Goal: Task Accomplishment & Management: Use online tool/utility

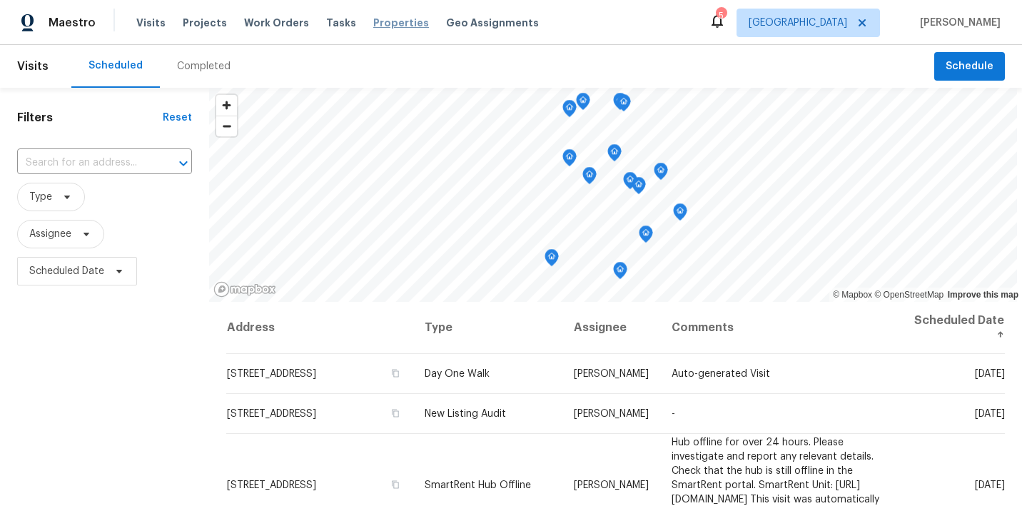
click at [373, 18] on span "Properties" at bounding box center [401, 23] width 56 height 14
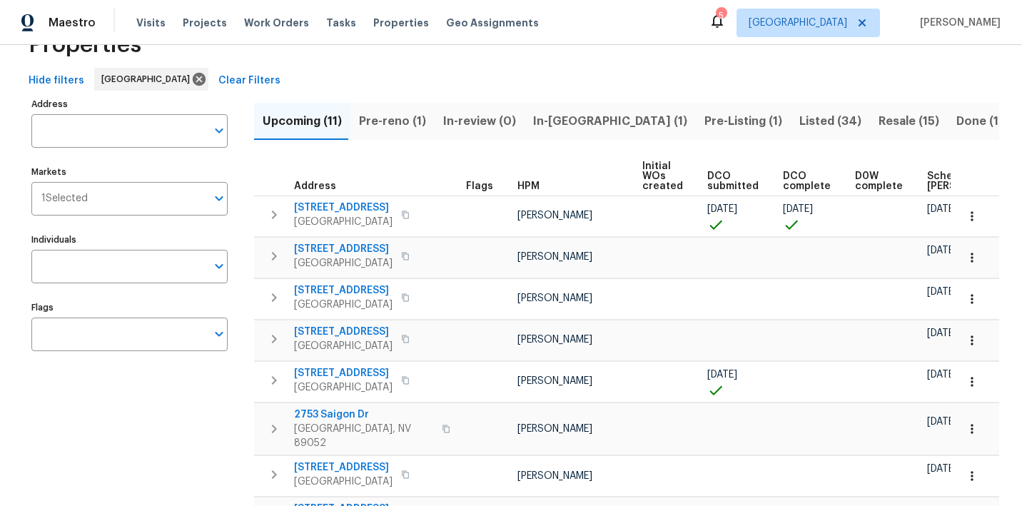
scroll to position [47, 0]
click at [403, 116] on span "Pre-reno (1)" at bounding box center [392, 120] width 67 height 20
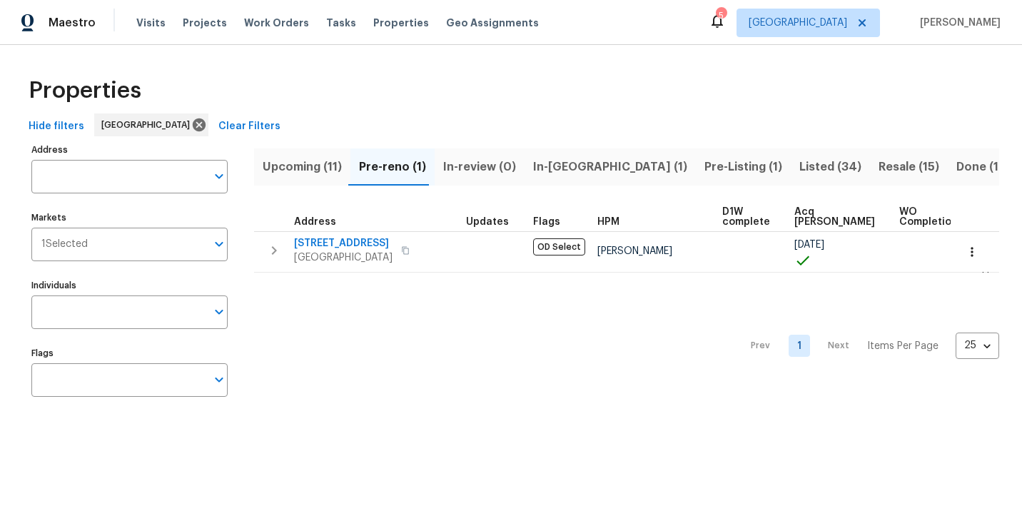
click at [310, 161] on span "Upcoming (11)" at bounding box center [302, 167] width 79 height 20
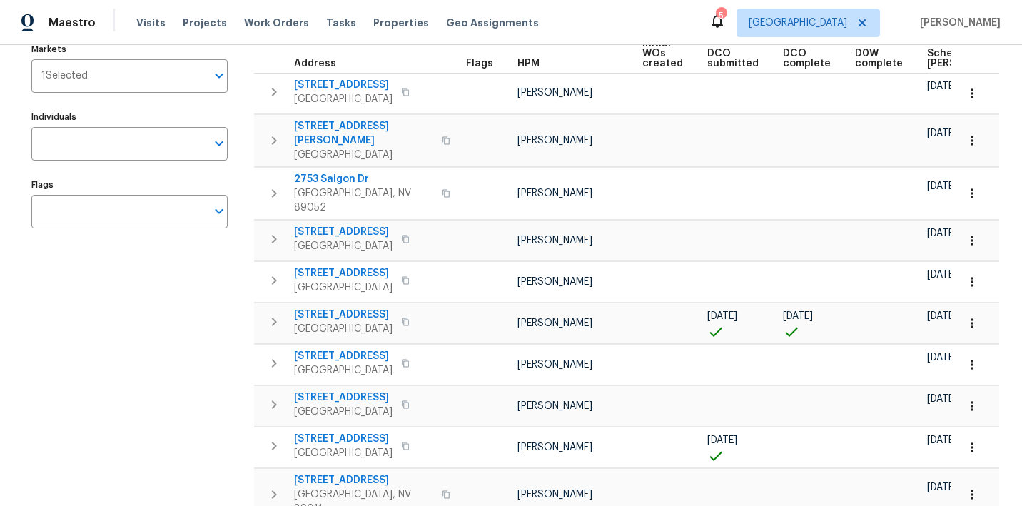
scroll to position [176, 0]
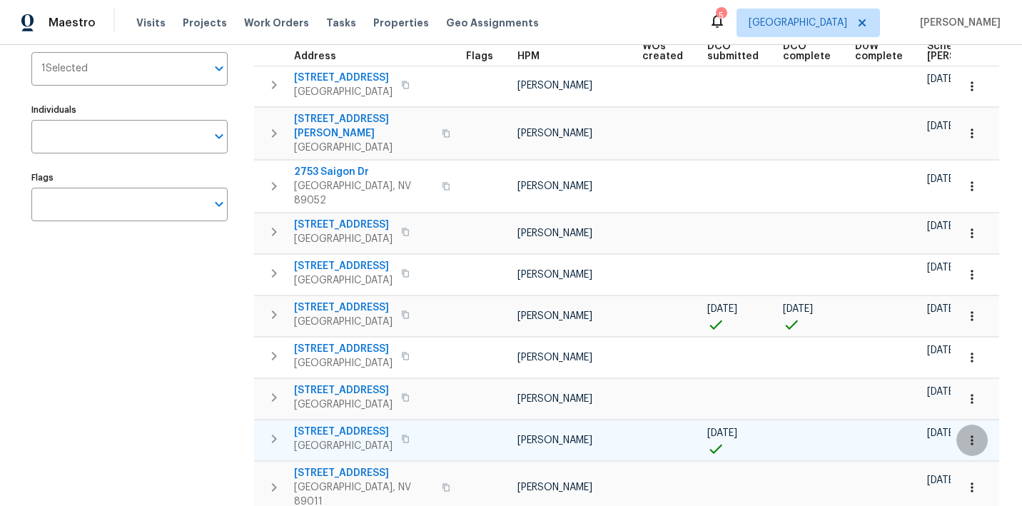
click at [967, 433] on icon "button" at bounding box center [972, 440] width 14 height 14
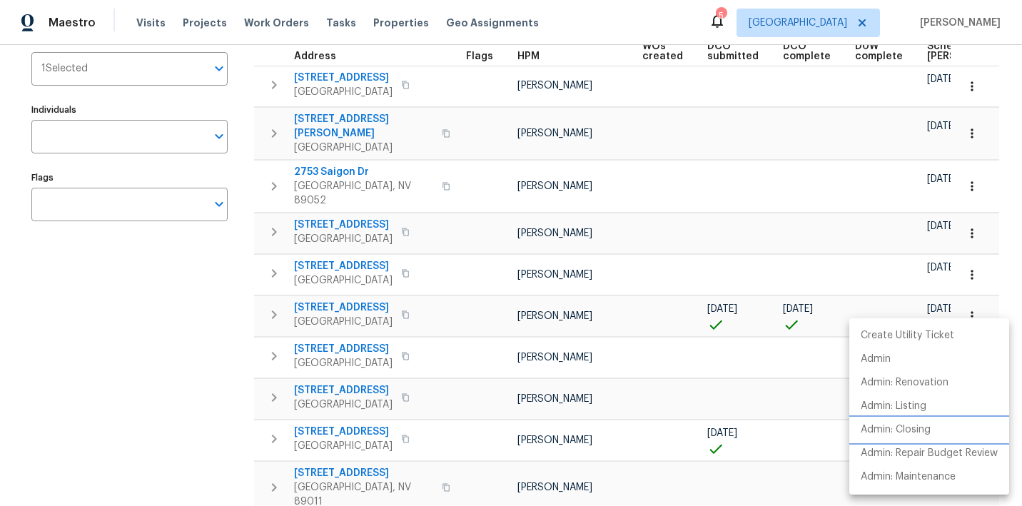
click at [924, 432] on p "Admin: Closing" at bounding box center [896, 430] width 70 height 15
click at [665, 431] on div at bounding box center [511, 253] width 1022 height 506
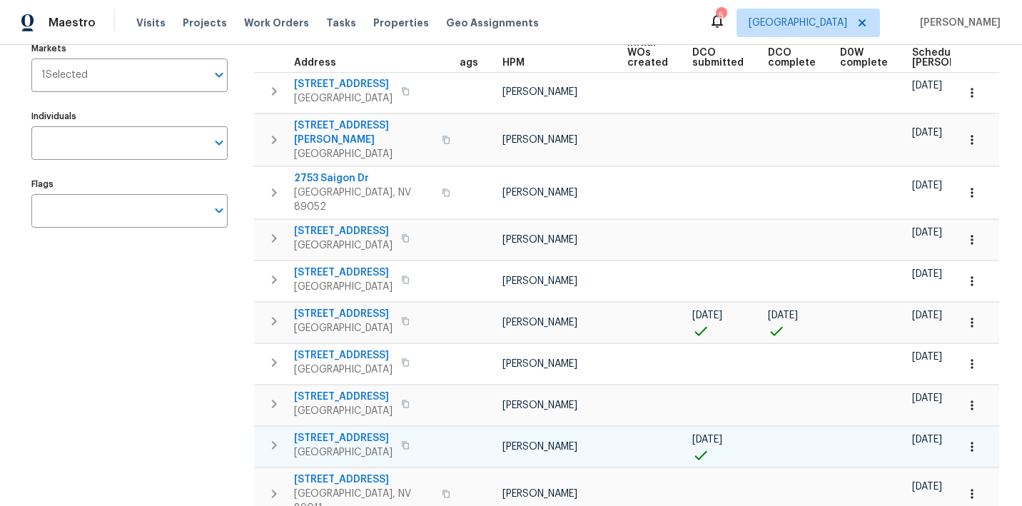
scroll to position [0, 7]
